Goal: Task Accomplishment & Management: Use online tool/utility

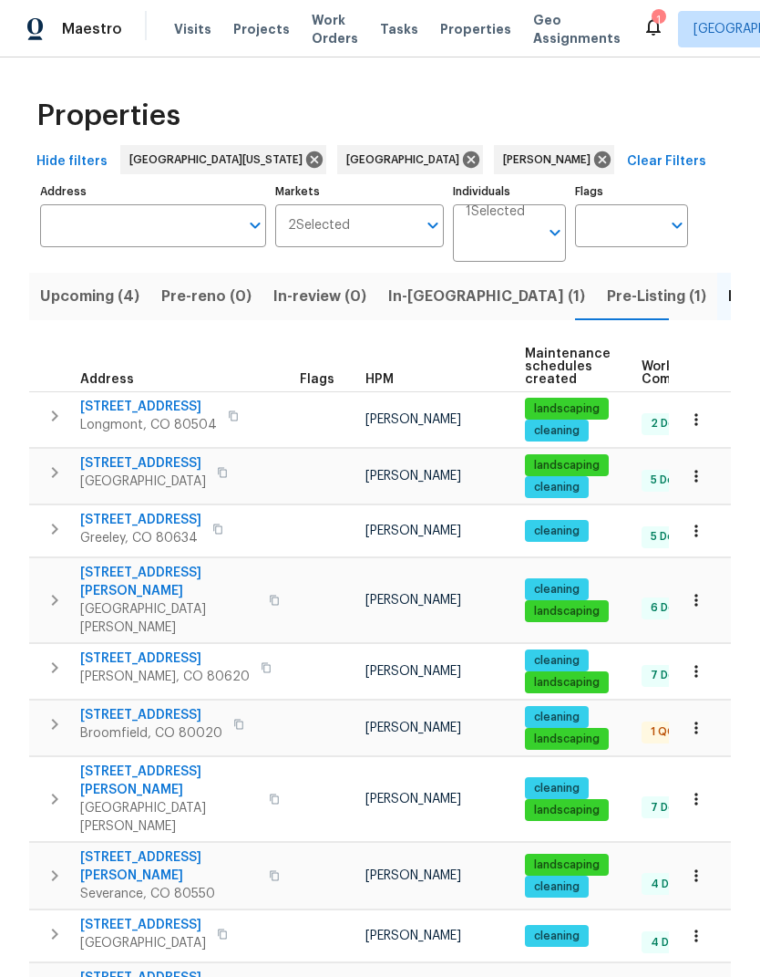
click at [643, 16] on icon at bounding box center [654, 27] width 22 height 22
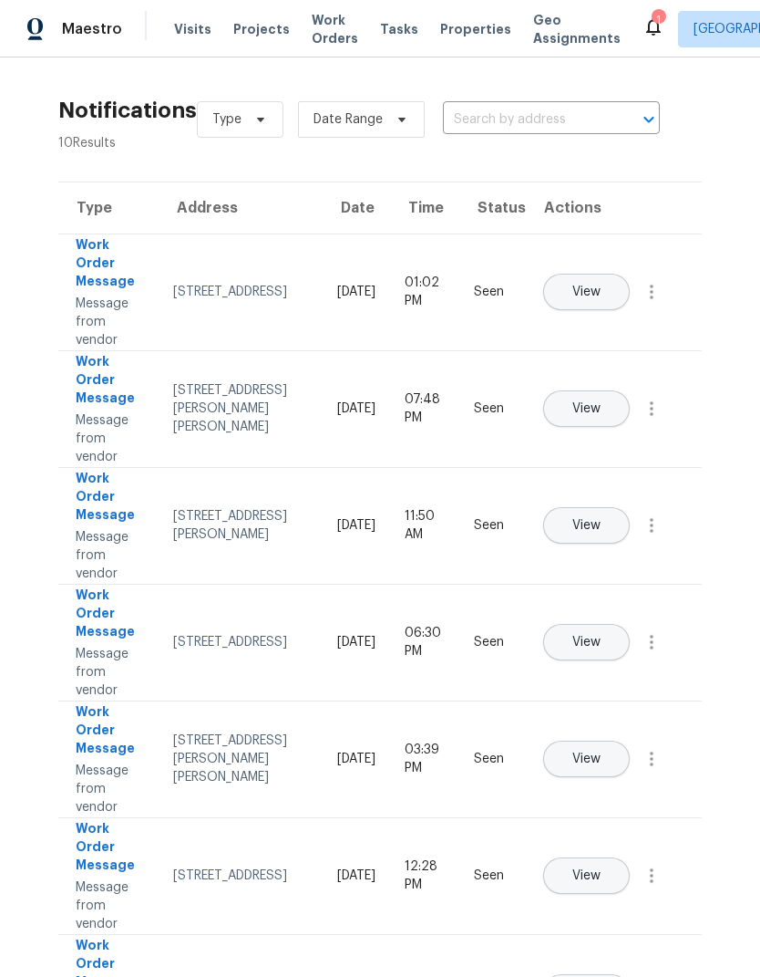
click at [247, 21] on span "Projects" at bounding box center [261, 29] width 57 height 18
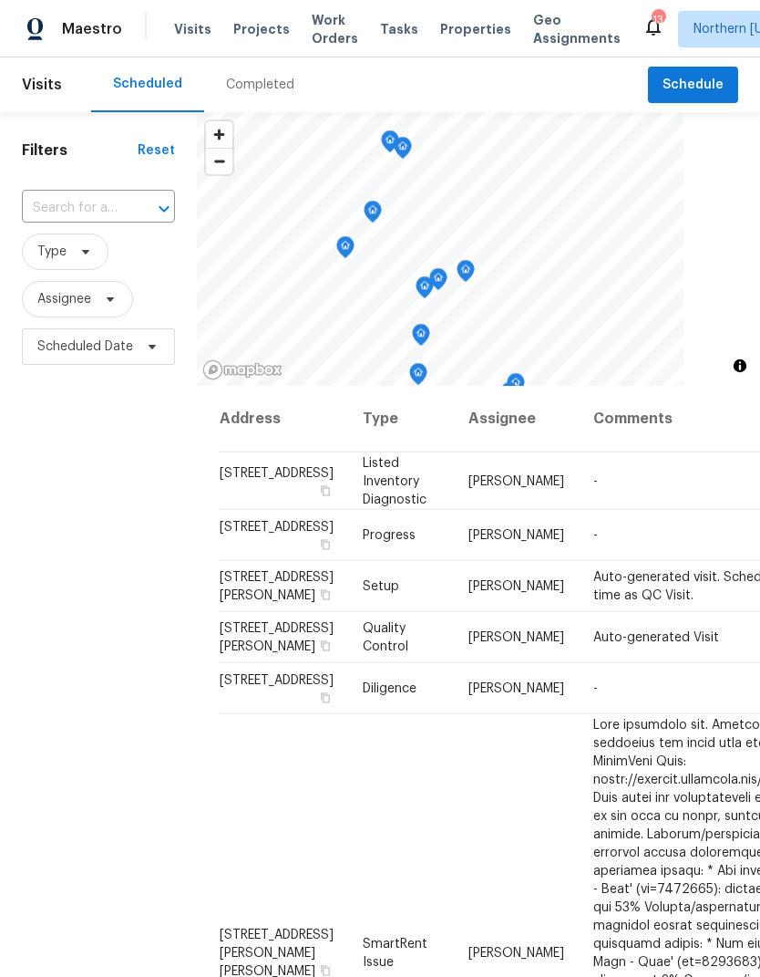
click at [47, 214] on input "text" at bounding box center [73, 208] width 102 height 28
type input "12682"
click at [47, 265] on li "12682 Anhawa Ave, Longmont, CO 80503" at bounding box center [97, 250] width 152 height 30
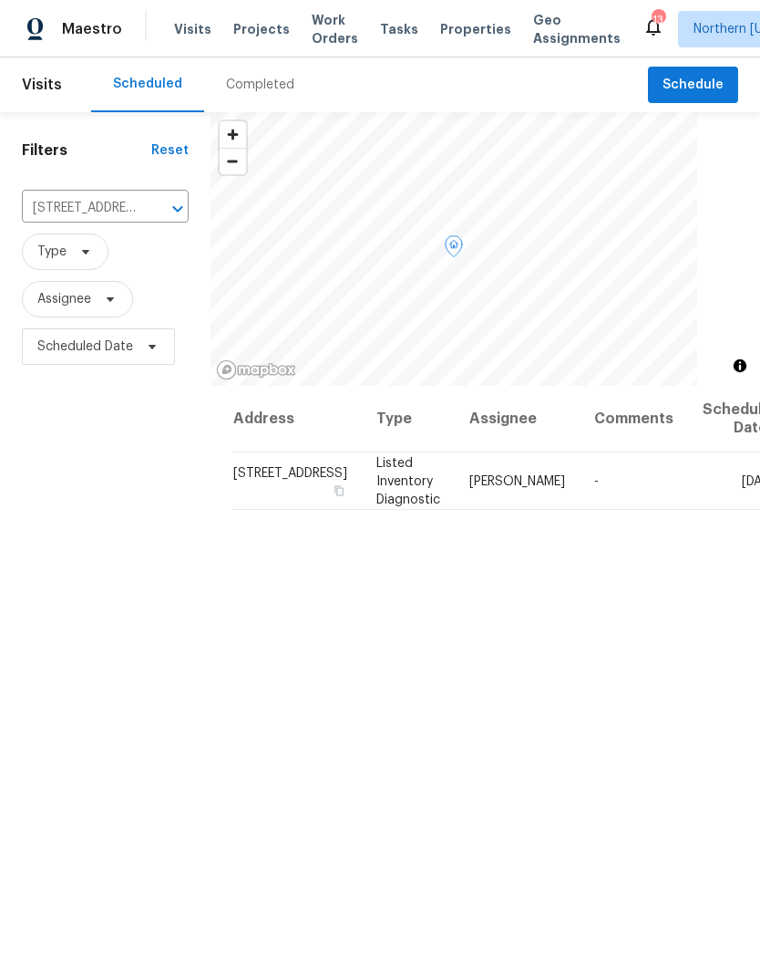
click at [0, 0] on span at bounding box center [0, 0] width 0 height 0
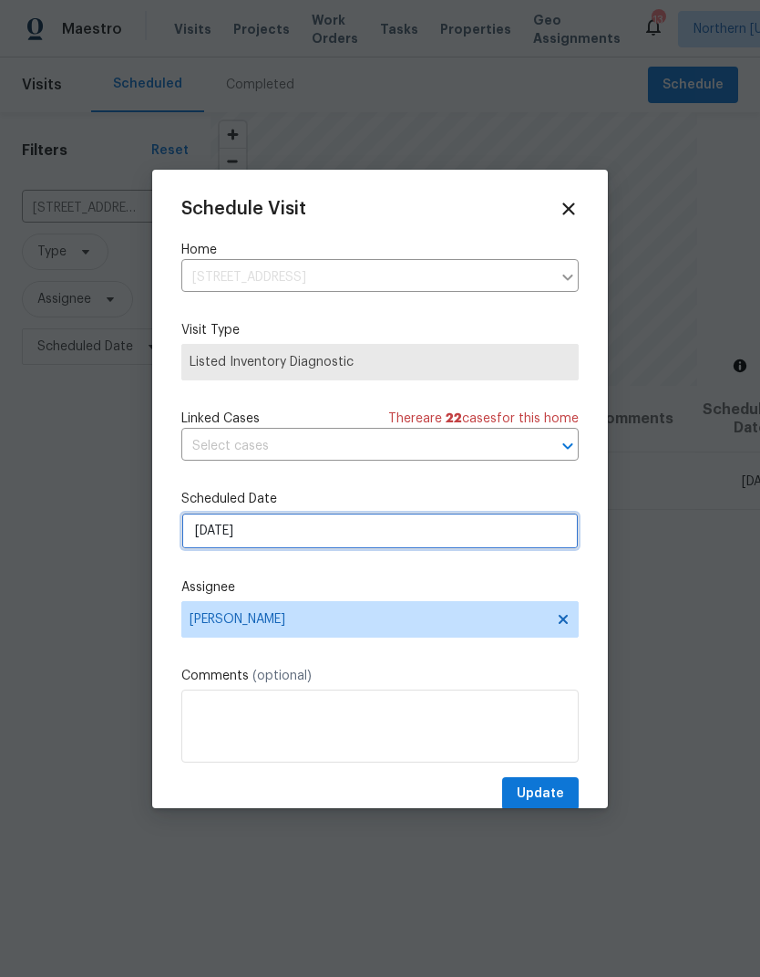
click at [202, 528] on input "[DATE]" at bounding box center [380, 530] width 398 height 36
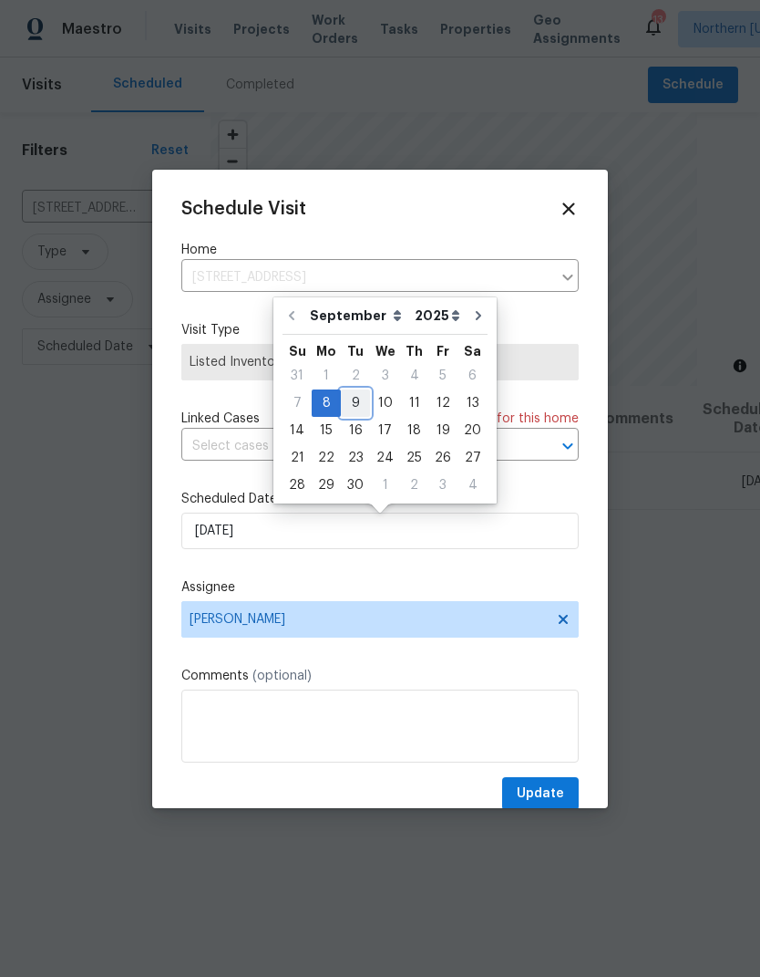
click at [360, 404] on div "9" at bounding box center [355, 403] width 29 height 26
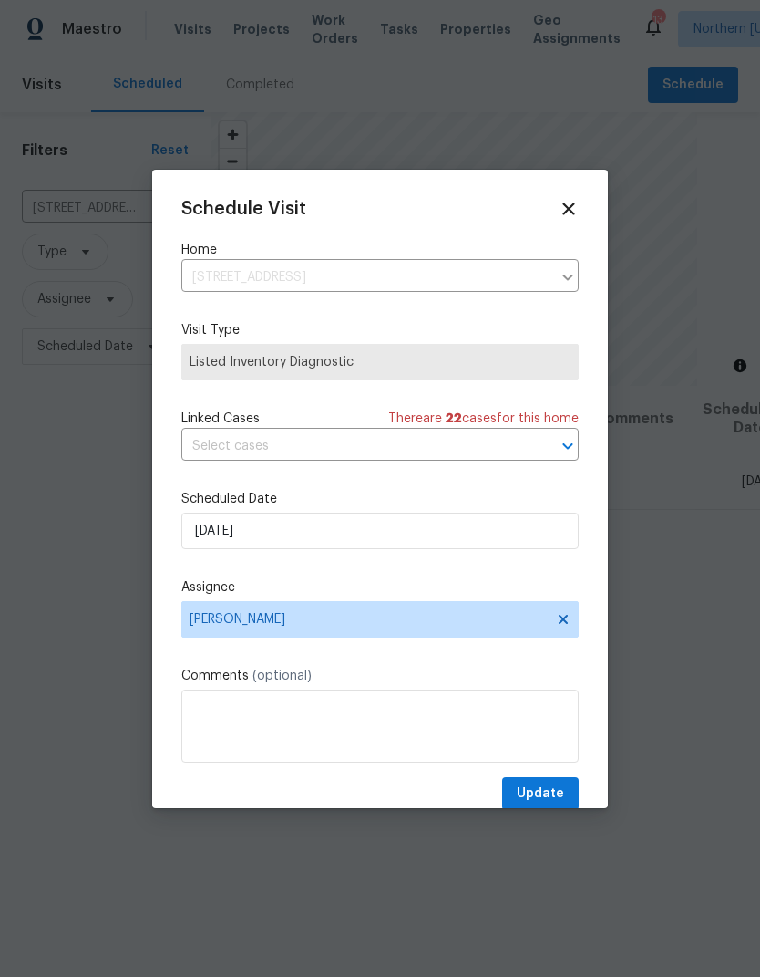
type input "9/9/2025"
click at [552, 805] on span "Update" at bounding box center [540, 793] width 47 height 23
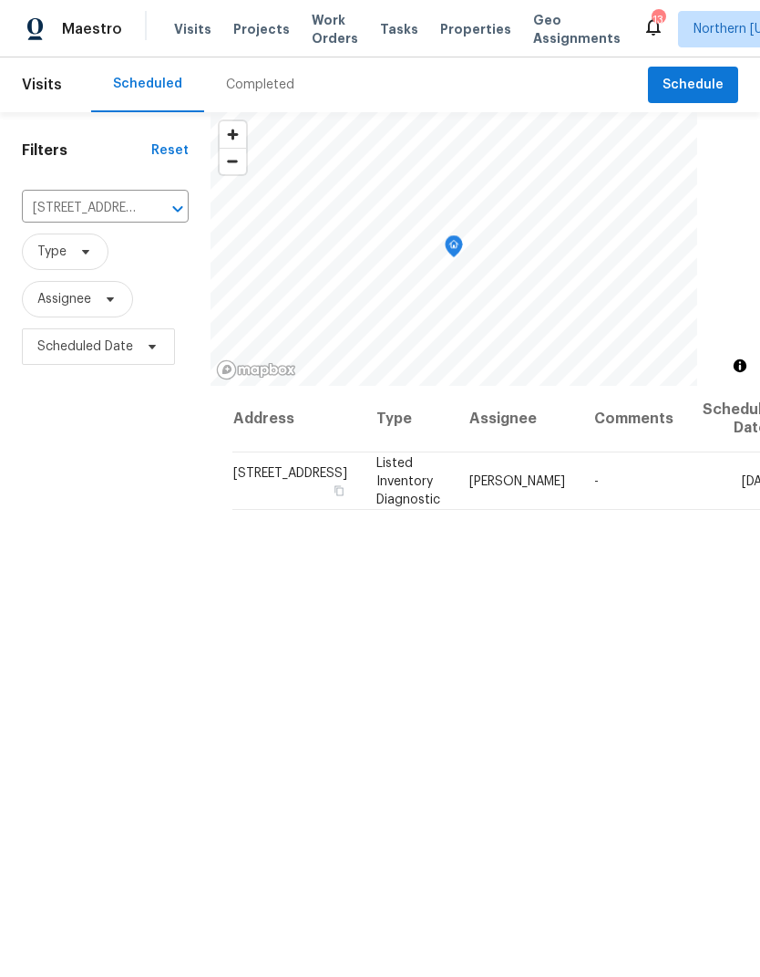
click at [146, 204] on icon "Clear" at bounding box center [154, 209] width 18 height 18
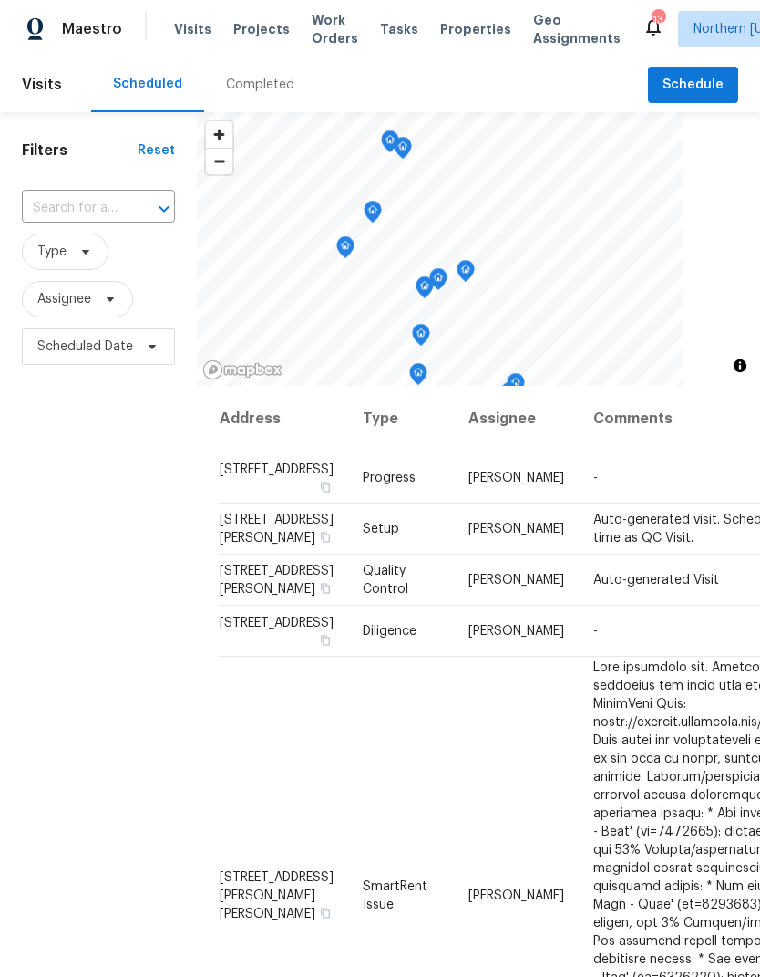
click at [62, 207] on input "text" at bounding box center [73, 208] width 102 height 28
type input "5701"
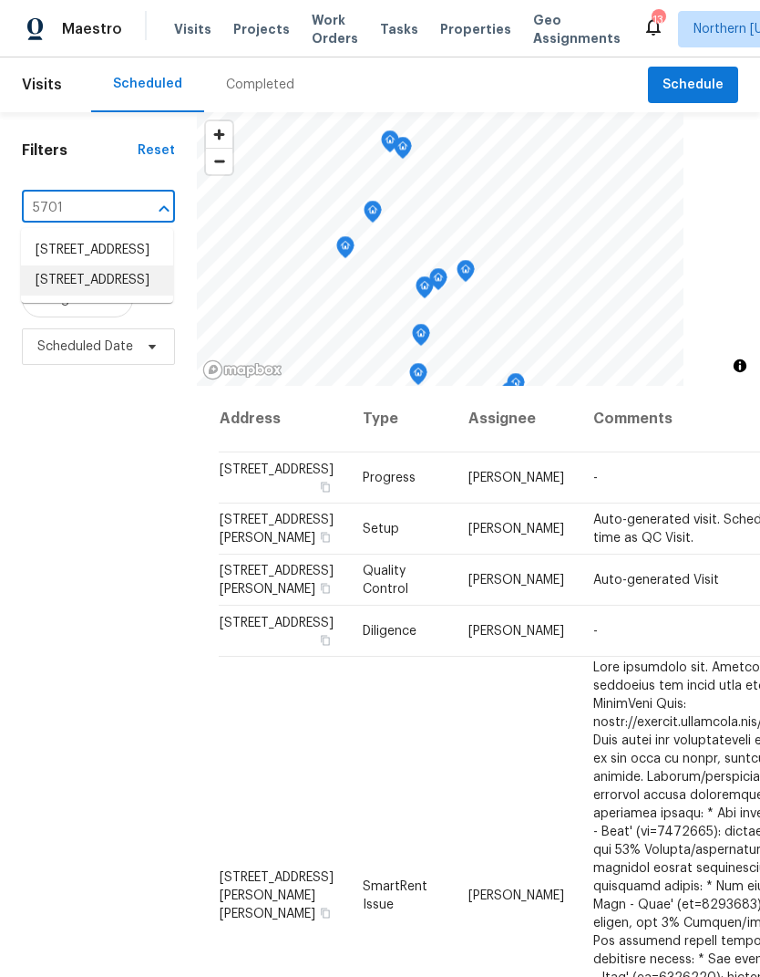
click at [42, 295] on li "5701 W 5th St, Greeley, CO 80634" at bounding box center [97, 280] width 152 height 30
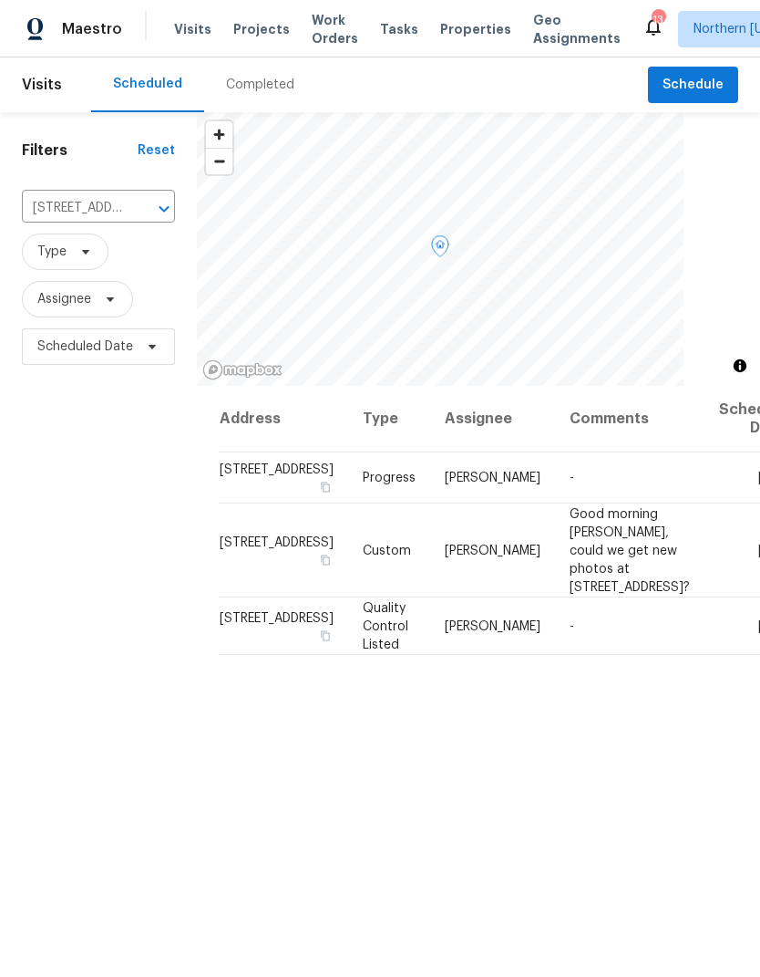
click at [0, 0] on icon at bounding box center [0, 0] width 0 height 0
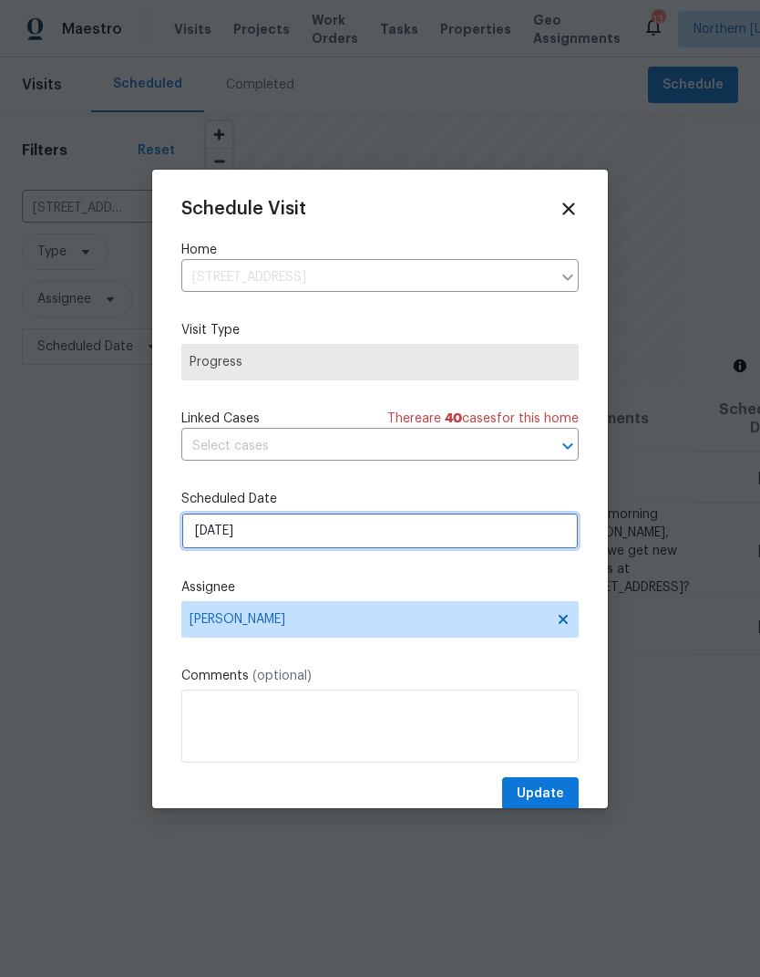
click at [190, 527] on input "[DATE]" at bounding box center [380, 530] width 398 height 36
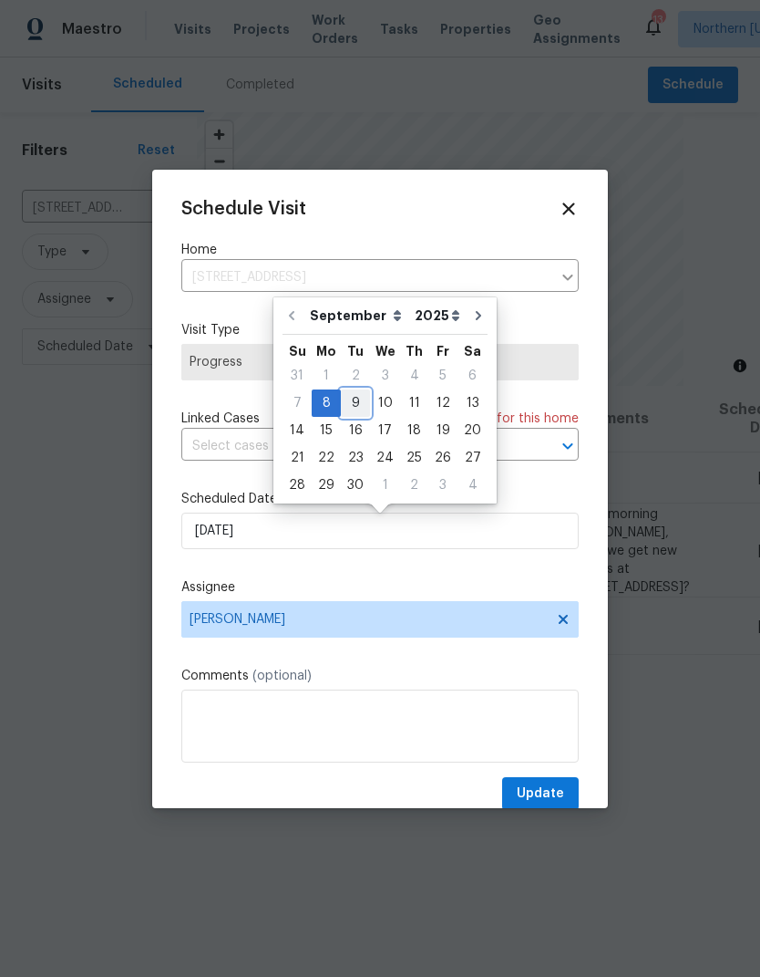
click at [341, 391] on div "9" at bounding box center [355, 403] width 29 height 26
type input "9/9/2025"
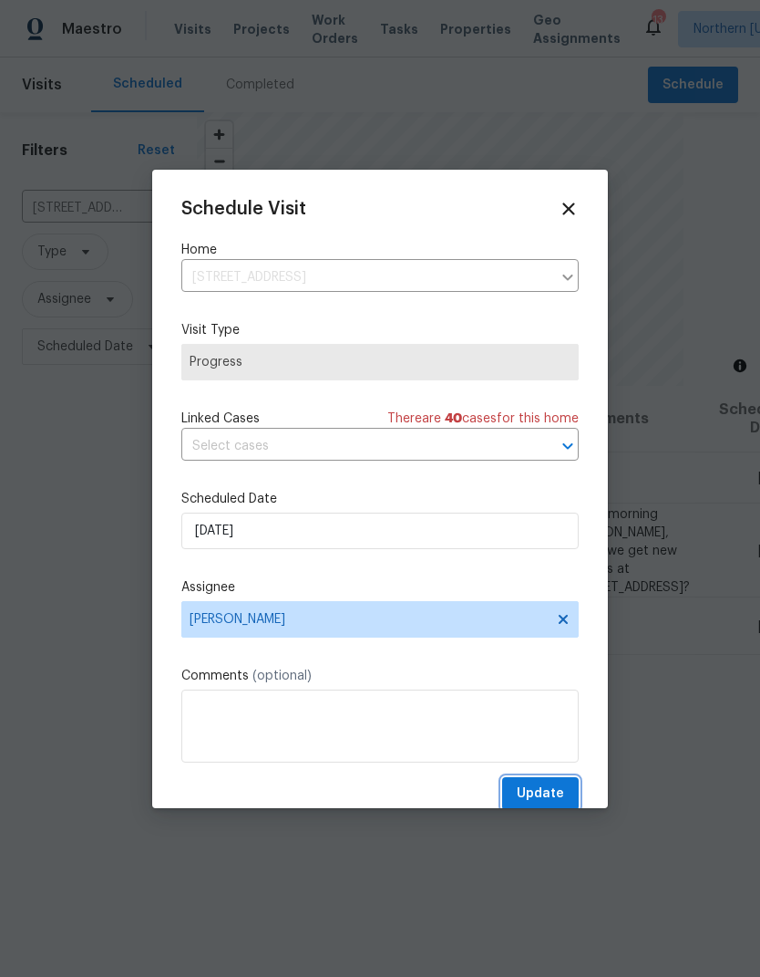
click at [557, 793] on span "Update" at bounding box center [540, 793] width 47 height 23
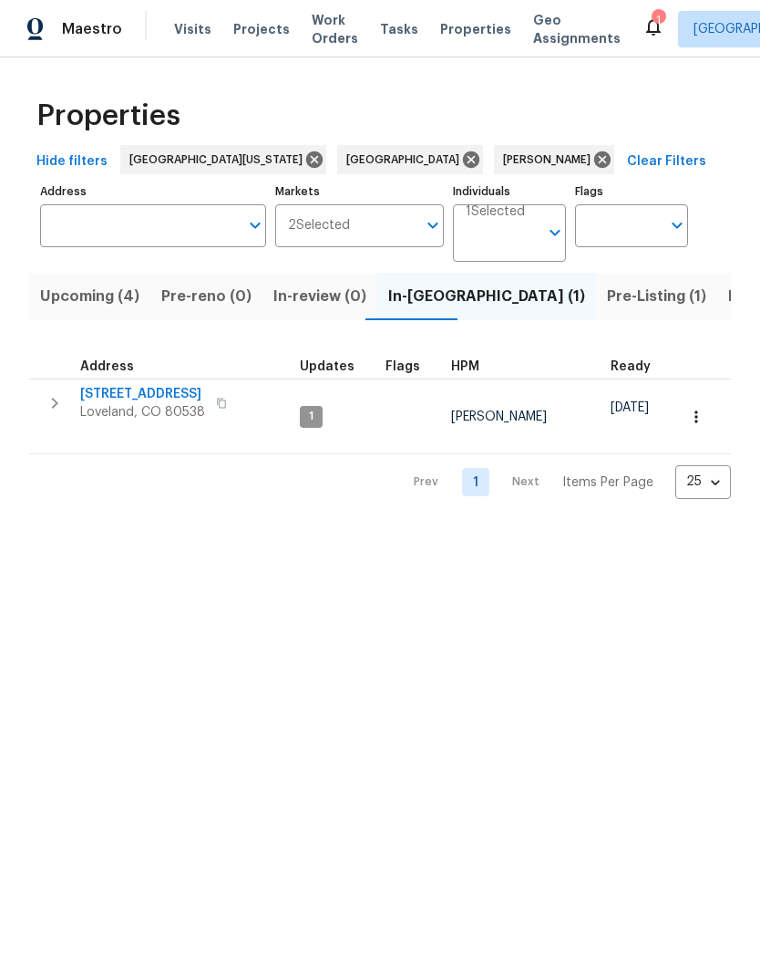
click at [607, 302] on span "Pre-Listing (1)" at bounding box center [656, 297] width 99 height 26
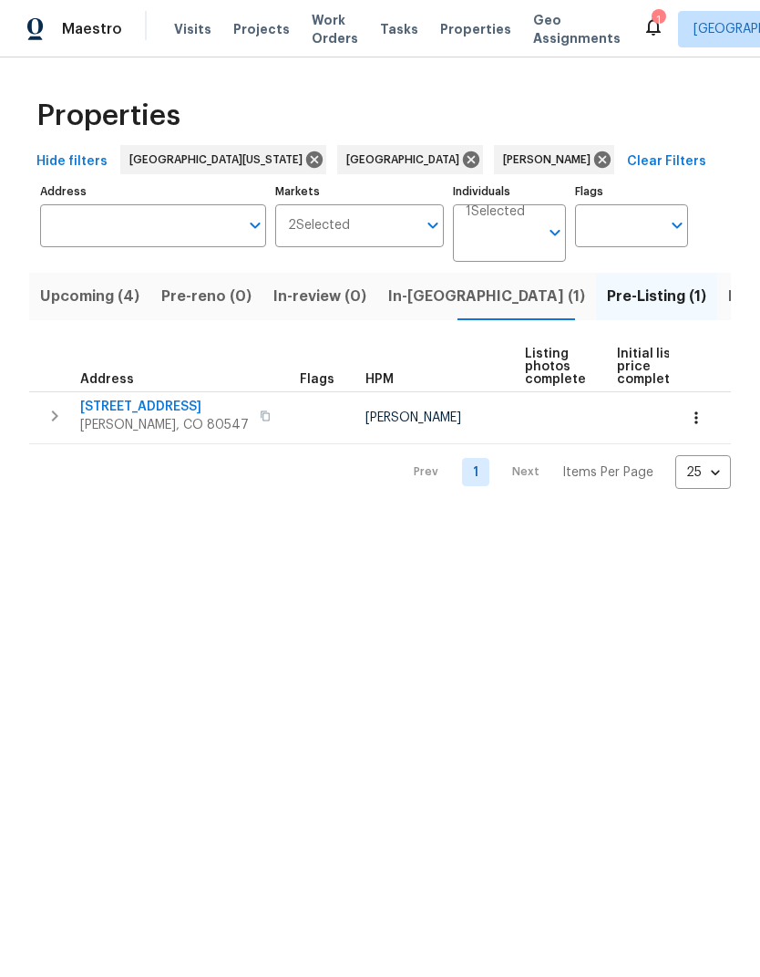
click at [109, 405] on span "5606 Calgary St" at bounding box center [164, 407] width 169 height 18
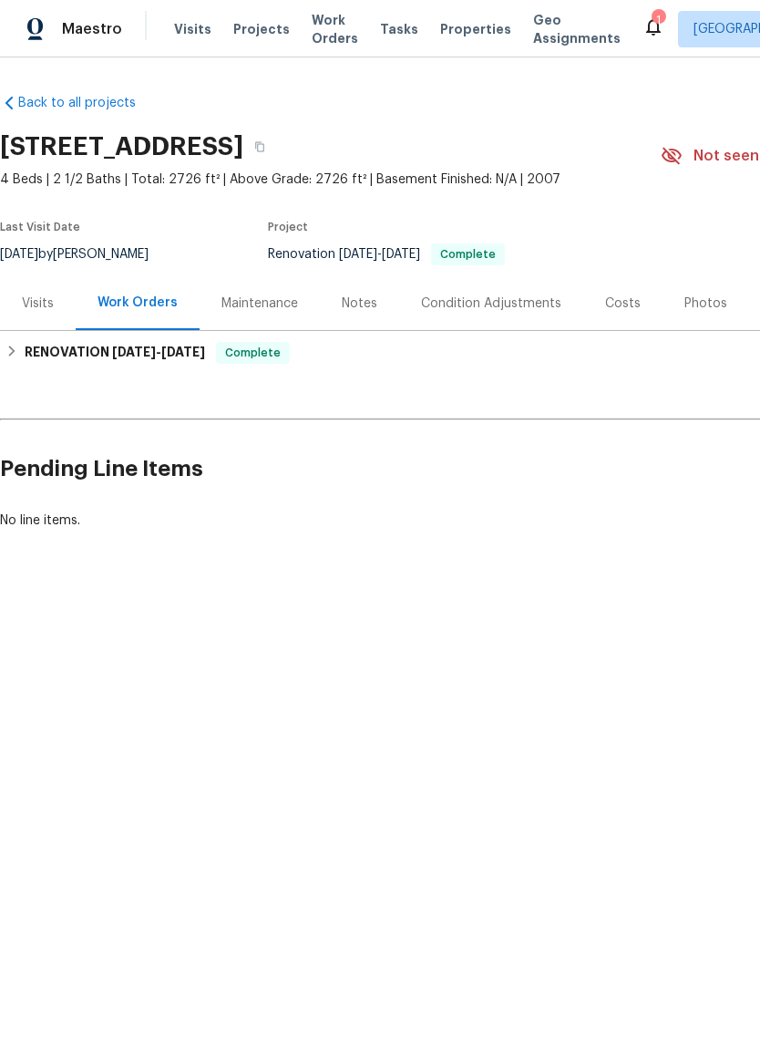
click at [47, 312] on div "Visits" at bounding box center [38, 304] width 32 height 18
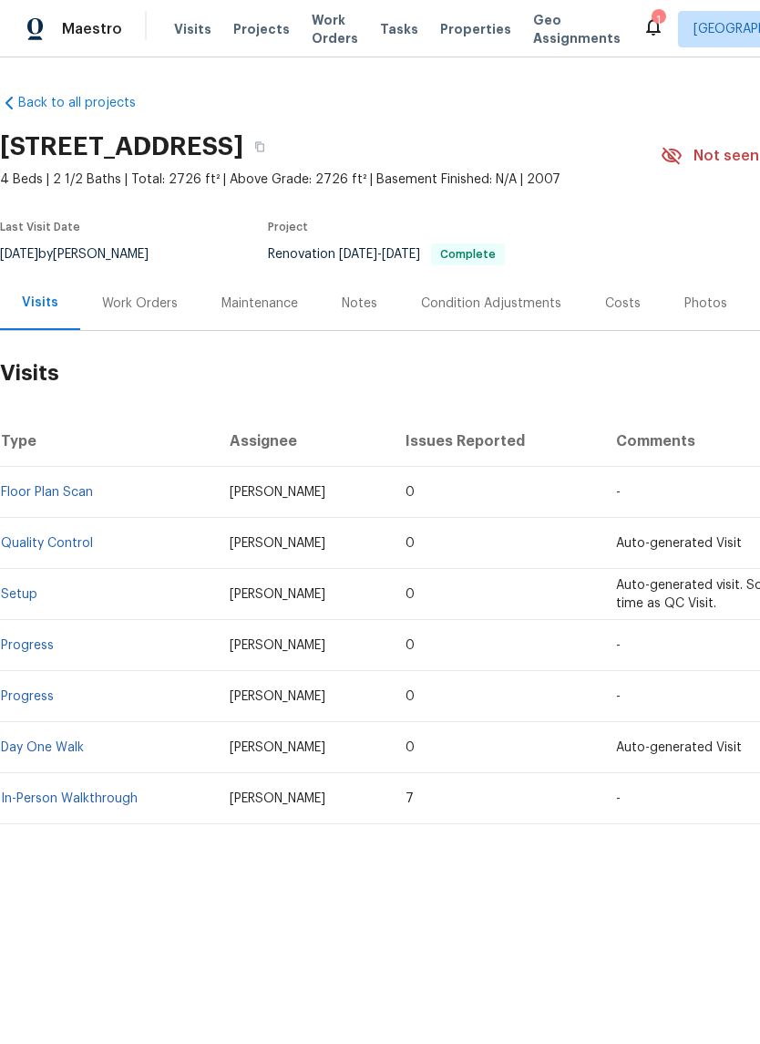
click at [358, 309] on div "Notes" at bounding box center [360, 304] width 36 height 18
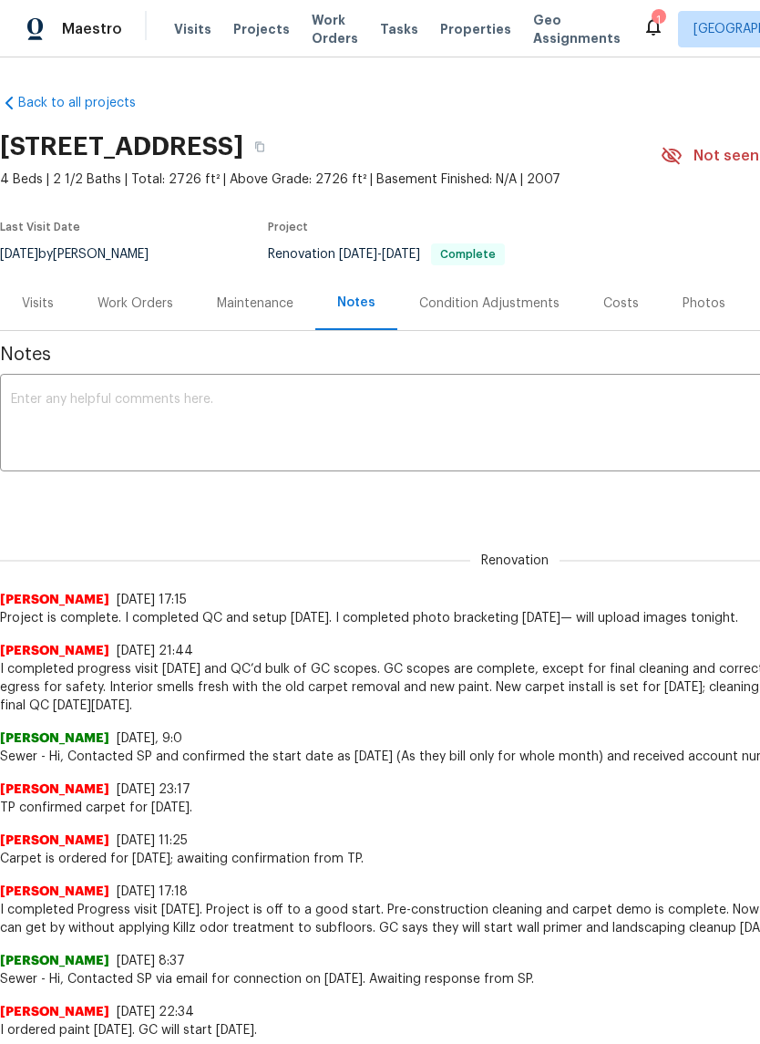
click at [58, 403] on textarea at bounding box center [515, 425] width 1009 height 64
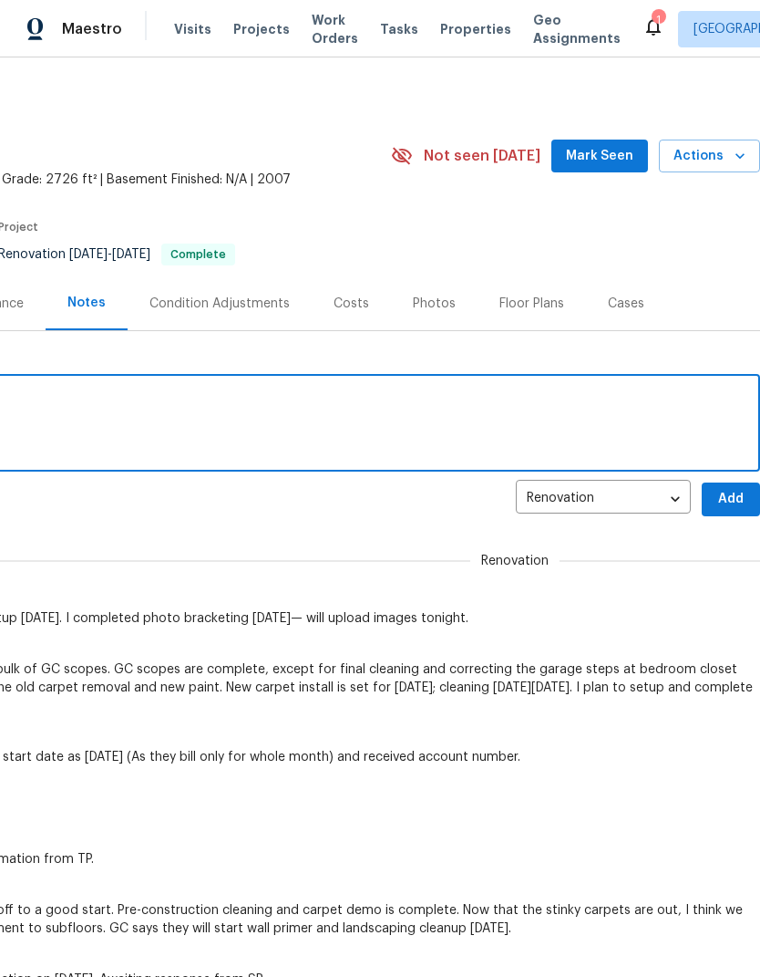
scroll to position [0, 270]
type textarea "I uploaded photography tonight."
click at [736, 490] on span "Add" at bounding box center [731, 499] width 29 height 23
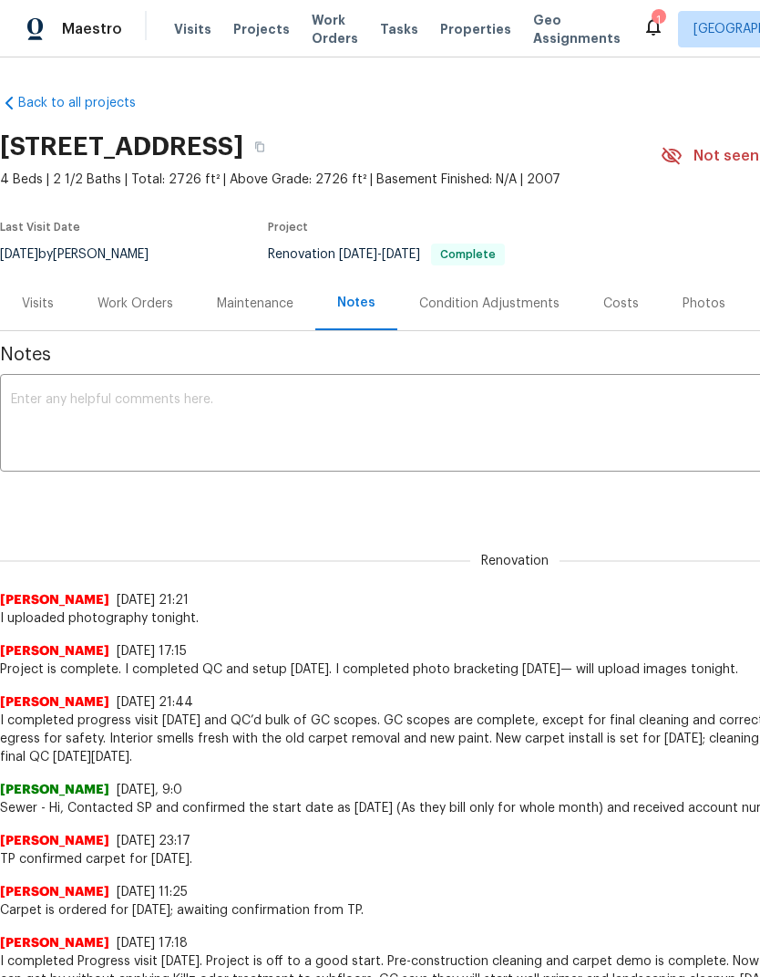
scroll to position [0, 0]
click at [708, 305] on div "Photos" at bounding box center [704, 304] width 43 height 18
